Goal: Find specific page/section: Find specific page/section

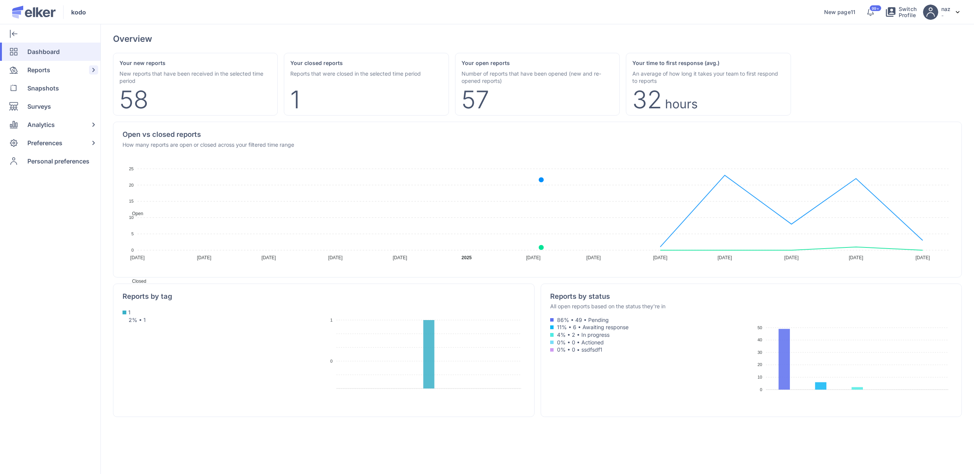
click at [48, 68] on span "Reports" at bounding box center [38, 70] width 23 height 18
click at [47, 68] on span "Reports" at bounding box center [38, 70] width 23 height 18
click at [39, 69] on span "Reports" at bounding box center [38, 70] width 23 height 18
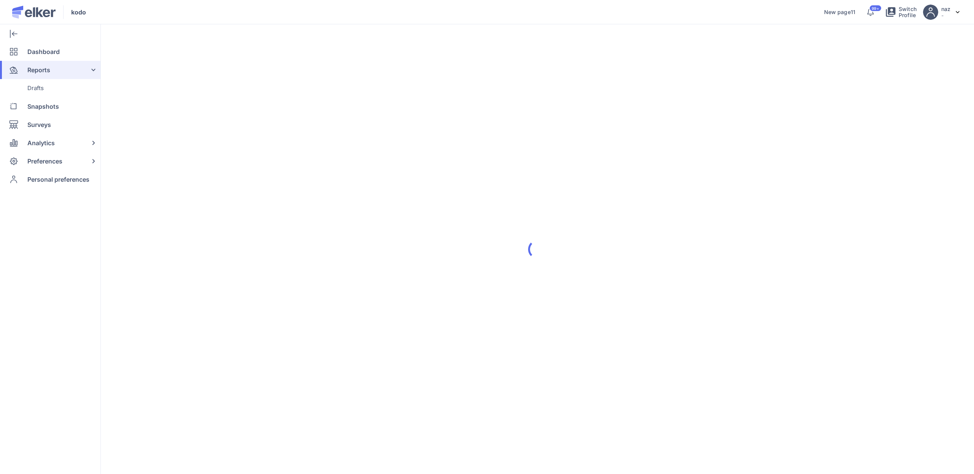
click at [39, 69] on span "Reports" at bounding box center [38, 70] width 23 height 18
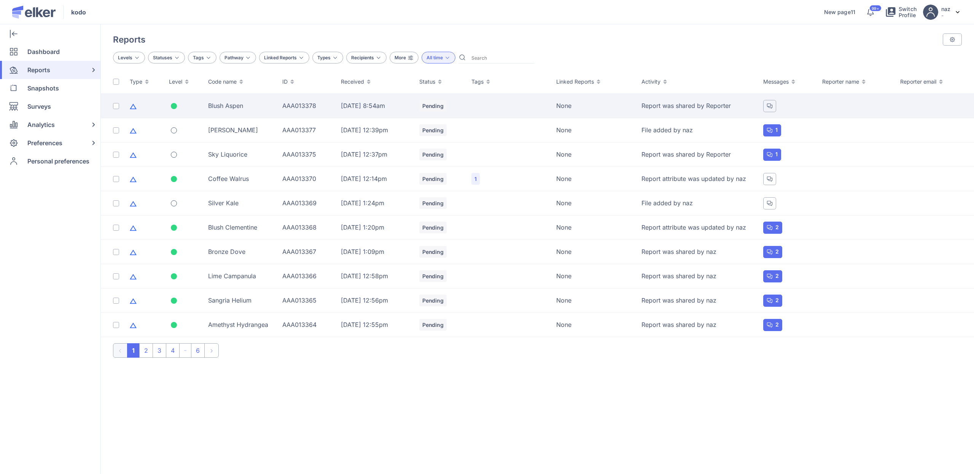
click at [279, 94] on td "AAA013378" at bounding box center [307, 106] width 59 height 24
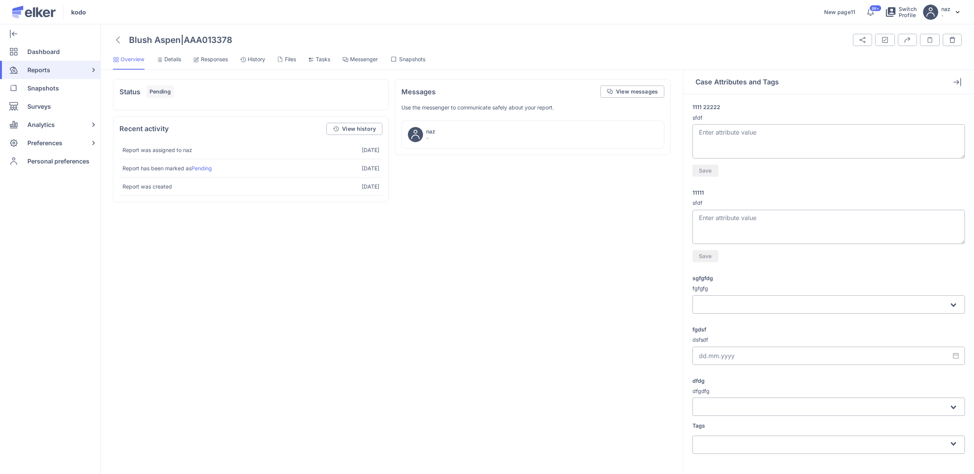
click at [356, 61] on span "Messenger" at bounding box center [364, 60] width 28 height 8
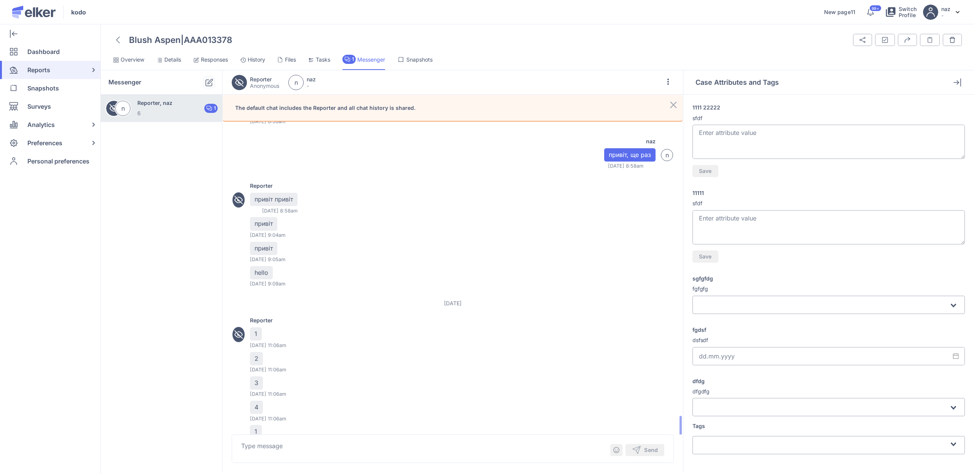
scroll to position [278, 0]
